Goal: Check status: Check status

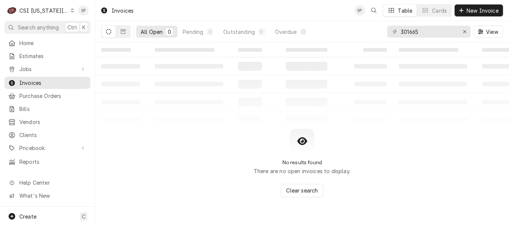
type input "301665"
click at [152, 34] on div "All Open" at bounding box center [152, 32] width 22 height 8
click at [122, 32] on icon "Dynamic Content Wrapper" at bounding box center [123, 31] width 5 height 5
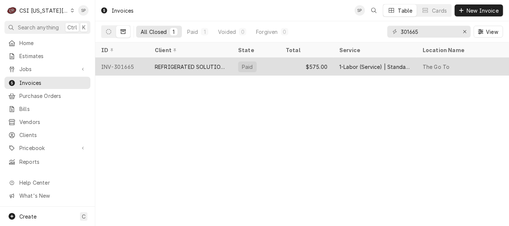
click at [127, 65] on div "INV-301665" at bounding box center [122, 67] width 54 height 18
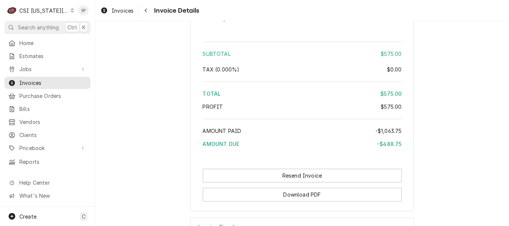
scroll to position [1484, 0]
